Goal: Information Seeking & Learning: Check status

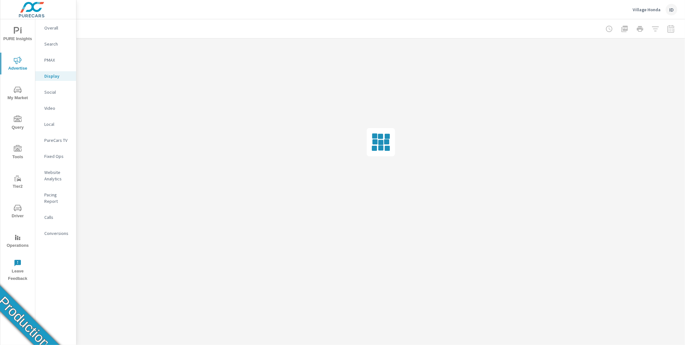
click at [673, 11] on div "ID" at bounding box center [672, 10] width 12 height 12
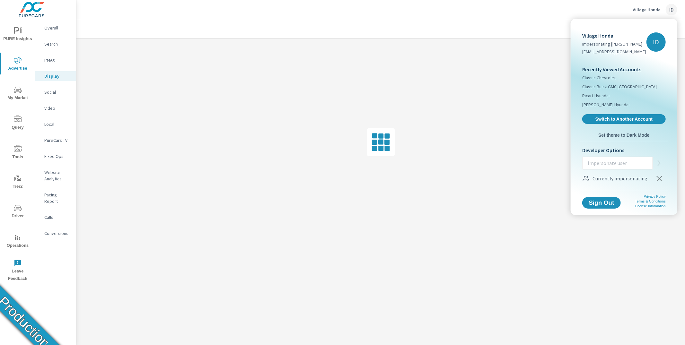
click at [673, 11] on div at bounding box center [342, 172] width 685 height 345
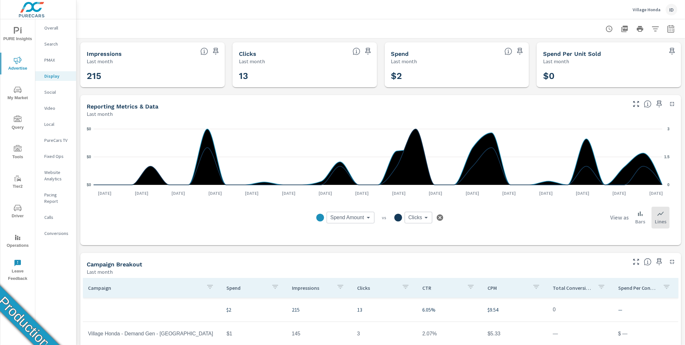
click at [672, 7] on div "ID" at bounding box center [672, 10] width 12 height 12
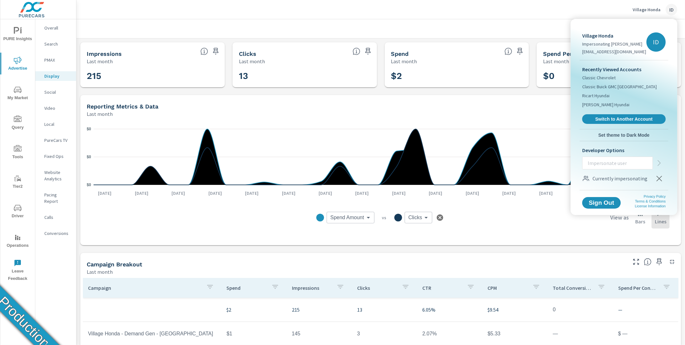
click at [660, 178] on icon "button" at bounding box center [659, 178] width 5 height 5
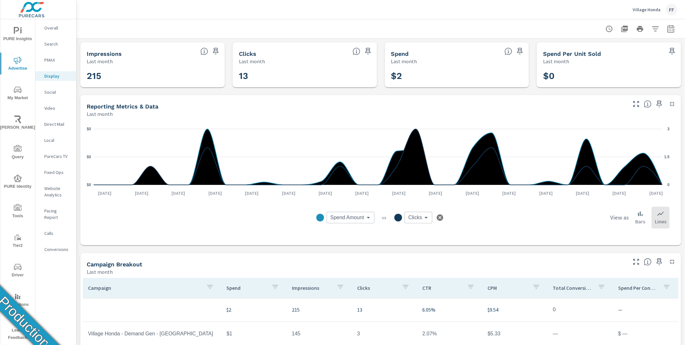
click at [669, 9] on div "FF" at bounding box center [672, 10] width 12 height 12
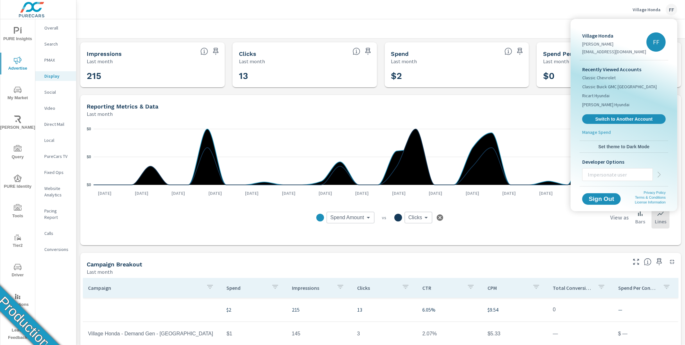
click at [395, 14] on div at bounding box center [342, 172] width 685 height 345
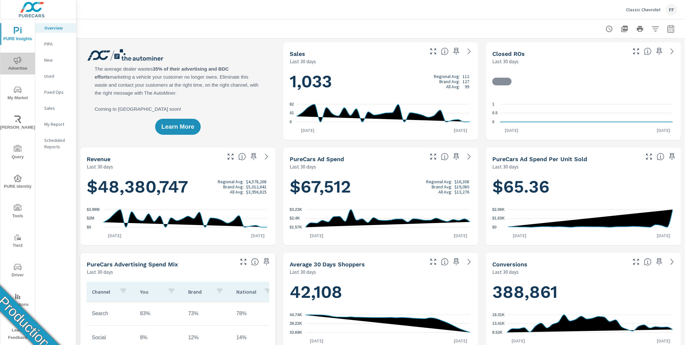
click at [16, 71] on span "Advertise" at bounding box center [17, 65] width 31 height 16
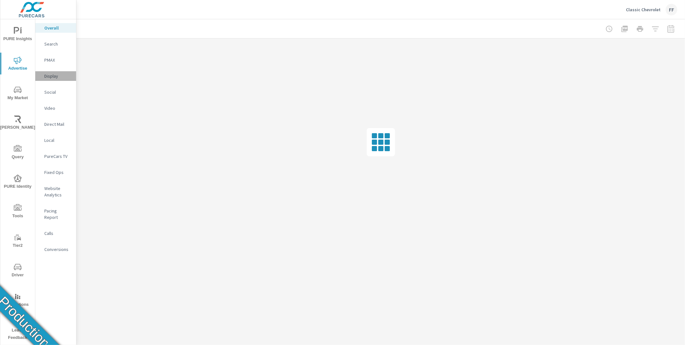
click at [49, 79] on p "Display" at bounding box center [57, 76] width 27 height 6
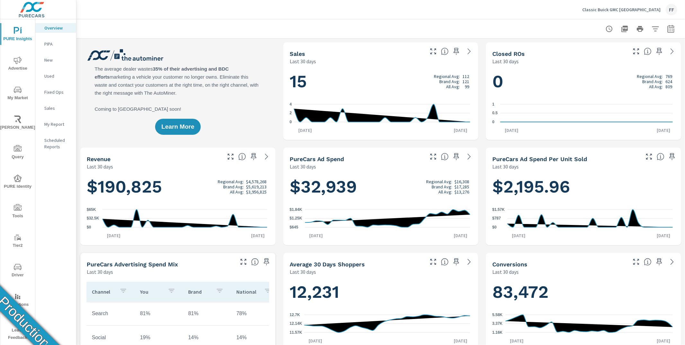
scroll to position [0, 0]
click at [21, 64] on icon "nav menu" at bounding box center [18, 61] width 8 height 8
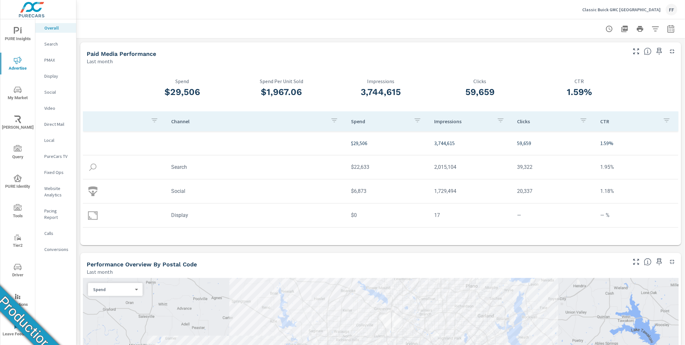
click at [54, 79] on p "Display" at bounding box center [57, 76] width 27 height 6
